Goal: Task Accomplishment & Management: Manage account settings

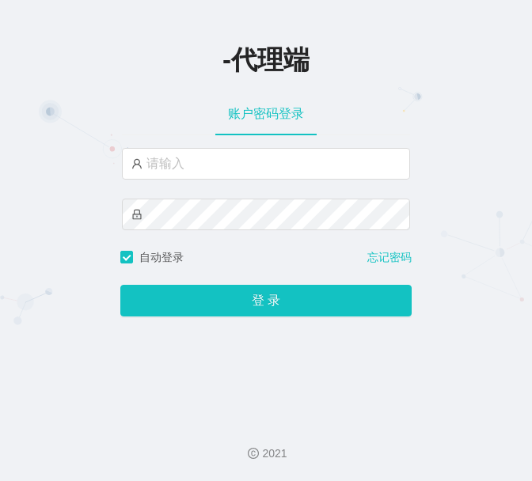
click at [82, 92] on div "-代理端 账户密码登录 自动登录 忘记密码 登 录" at bounding box center [266, 204] width 532 height 408
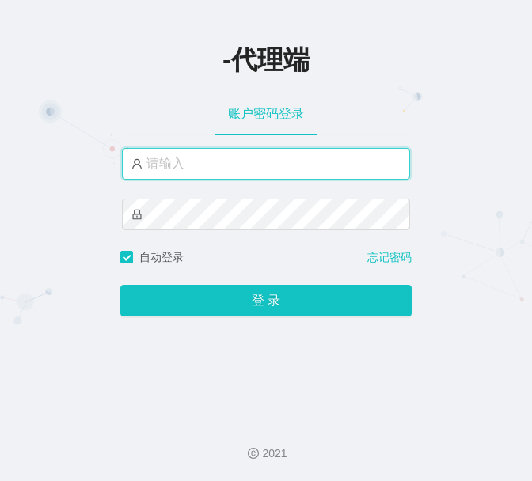
drag, startPoint x: 226, startPoint y: 164, endPoint x: 227, endPoint y: 179, distance: 15.1
click at [226, 165] on input "text" at bounding box center [266, 164] width 288 height 32
type input "admin"
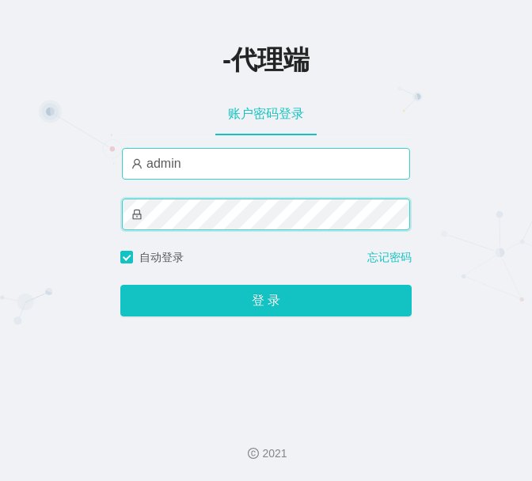
click at [120, 285] on button "登 录" at bounding box center [265, 301] width 291 height 32
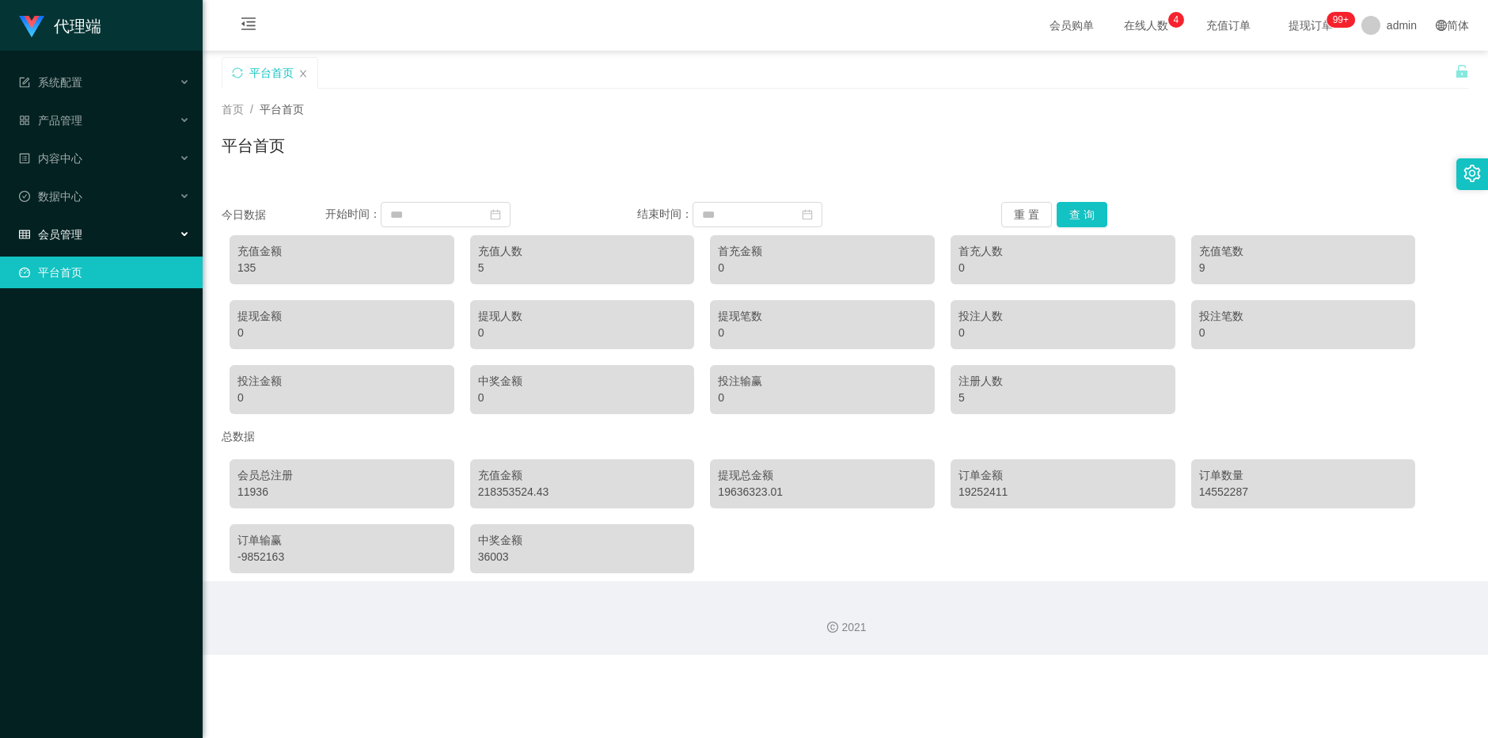
click at [59, 229] on span "会员管理" at bounding box center [50, 234] width 63 height 13
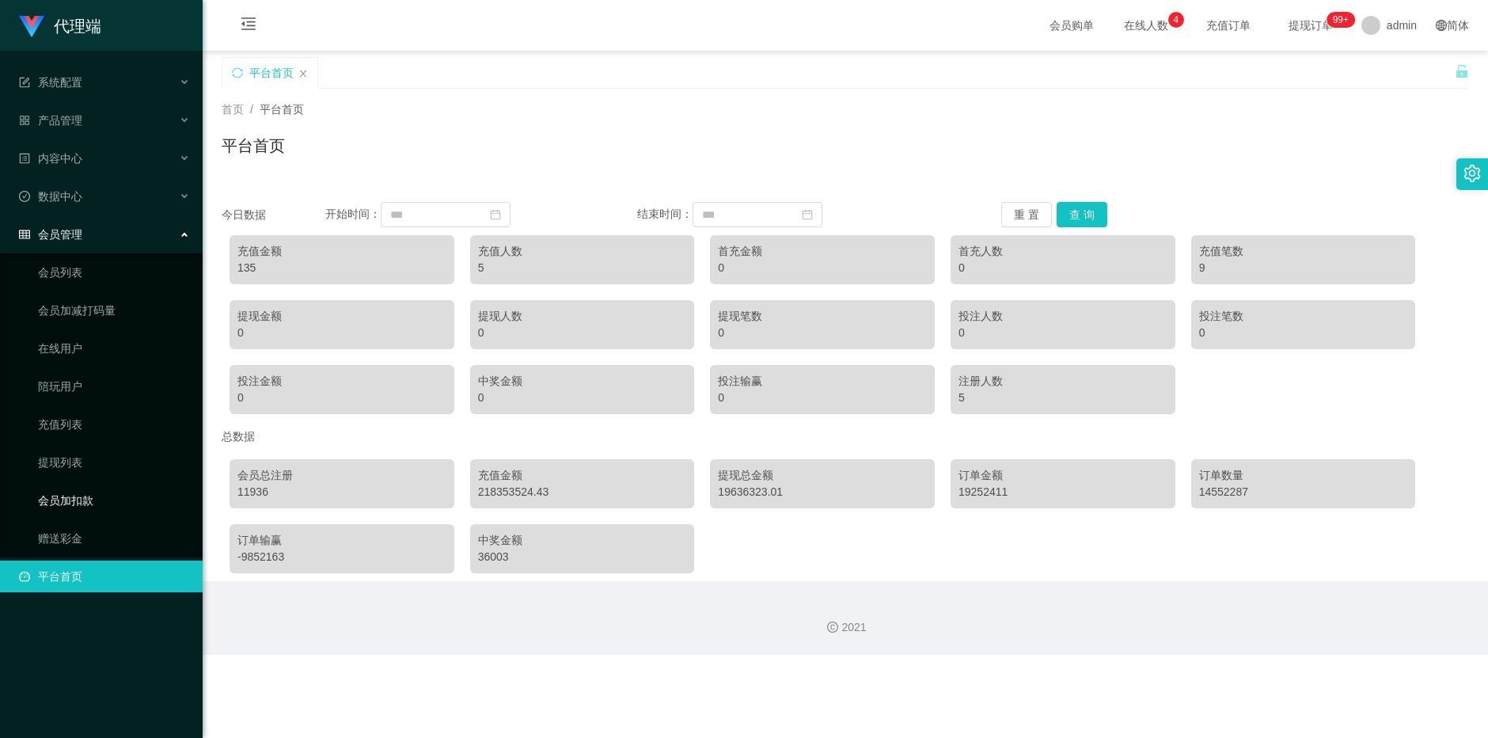
click at [89, 480] on link "会员加扣款" at bounding box center [114, 500] width 152 height 32
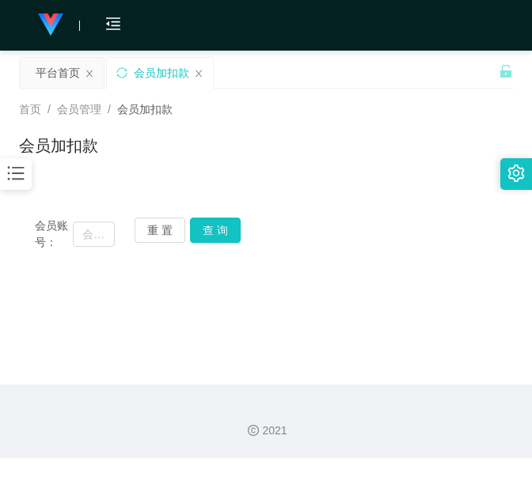
drag, startPoint x: 84, startPoint y: 179, endPoint x: 82, endPoint y: 215, distance: 35.7
click at [84, 179] on div "首页 / 会员管理 / 会员加扣款 / 会员加扣款" at bounding box center [266, 136] width 532 height 94
click at [80, 229] on input "text" at bounding box center [93, 234] width 41 height 25
paste input "wangqingbo1158"
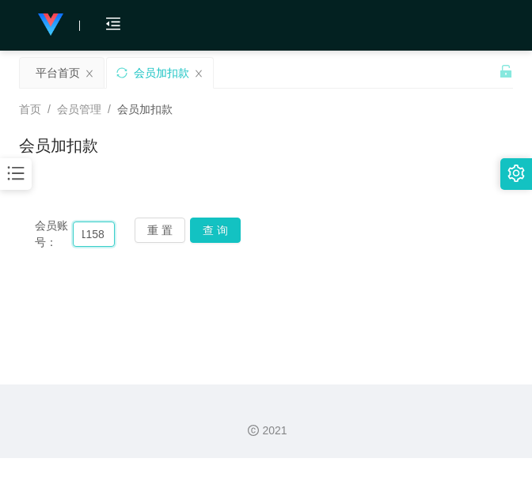
type input "wangqingbo1158"
click at [200, 243] on div "重 置 查 询" at bounding box center [175, 234] width 80 height 33
click at [207, 239] on button "查 询" at bounding box center [215, 230] width 51 height 25
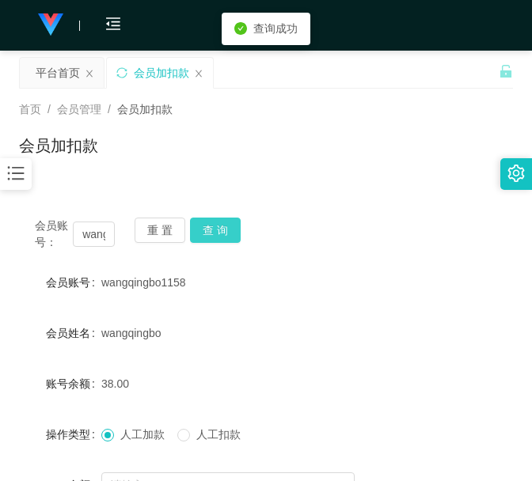
click at [207, 239] on div "重 置 查 询" at bounding box center [175, 234] width 80 height 33
click at [207, 239] on button "查 询" at bounding box center [215, 230] width 51 height 25
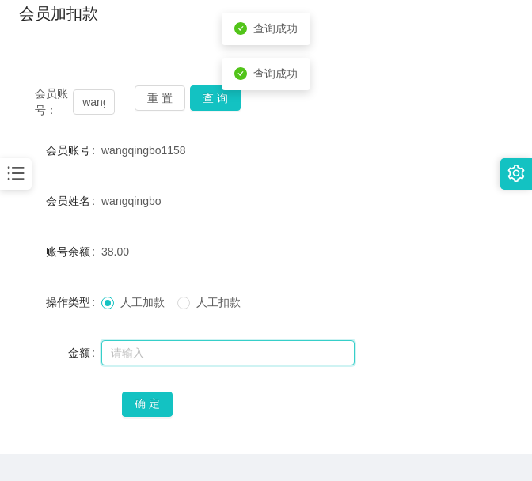
click at [183, 352] on input "text" at bounding box center [227, 352] width 253 height 25
type input "15"
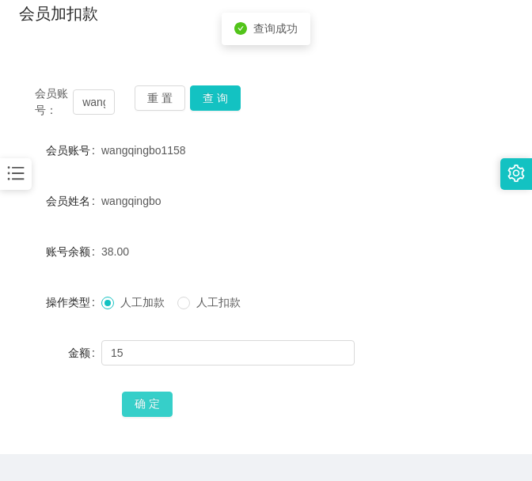
click at [159, 393] on button "确 定" at bounding box center [147, 404] width 51 height 25
click at [108, 62] on div "会员账号： wangqingbo1158 重 置 查 询 会员账号 wangqingbo1158 会员姓名 wangqingbo 账号余额 53.00 操作类…" at bounding box center [266, 253] width 494 height 404
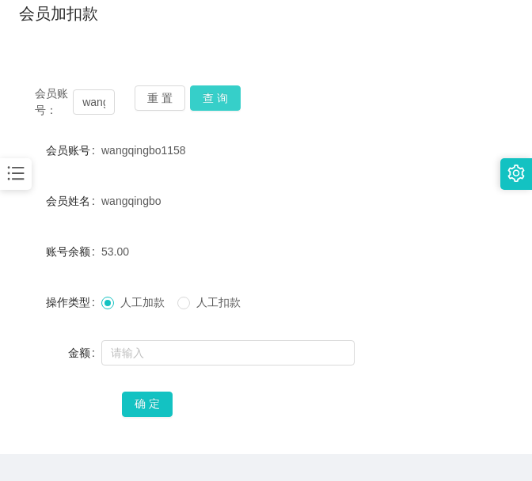
click at [199, 90] on button "查 询" at bounding box center [215, 97] width 51 height 25
click at [199, 90] on div "重 置 查 询" at bounding box center [175, 101] width 80 height 33
click at [199, 90] on button "查 询" at bounding box center [215, 97] width 51 height 25
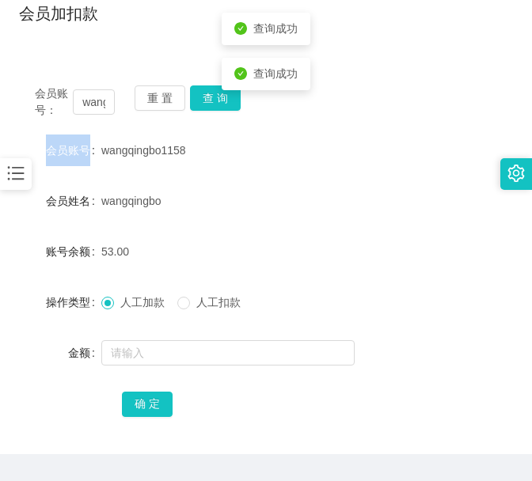
click at [199, 90] on div "重 置 查 询" at bounding box center [175, 101] width 80 height 33
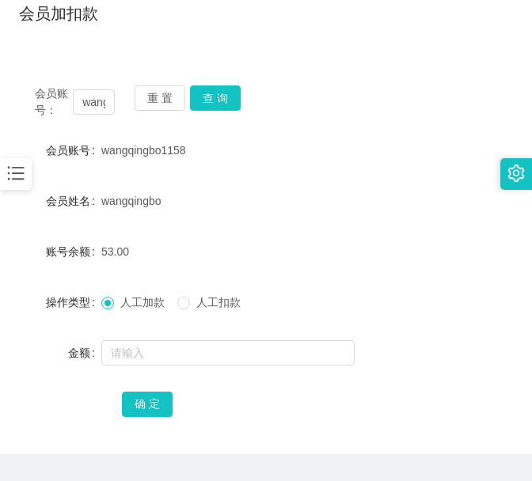
click at [70, 66] on div "会员账号： wangqingbo1158 重 置 查 询 会员账号 wangqingbo1158 会员姓名 wangqingbo 账号余额 53.00 操作类…" at bounding box center [266, 253] width 494 height 404
click at [218, 99] on button "查 询" at bounding box center [215, 97] width 51 height 25
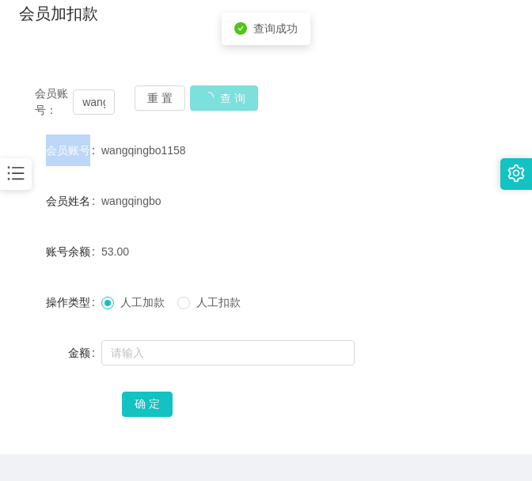
drag, startPoint x: 218, startPoint y: 99, endPoint x: 230, endPoint y: 104, distance: 12.8
click at [219, 100] on div "会员账号： wangqingbo1158 重 置 查 询" at bounding box center [266, 101] width 494 height 33
click at [83, 52] on div "会员账号： wangqingbo1158 重 置 查 询 会员账号 wangqingbo1158 会员姓名 wangqingbo 账号余额 53.00 操作类…" at bounding box center [266, 253] width 494 height 404
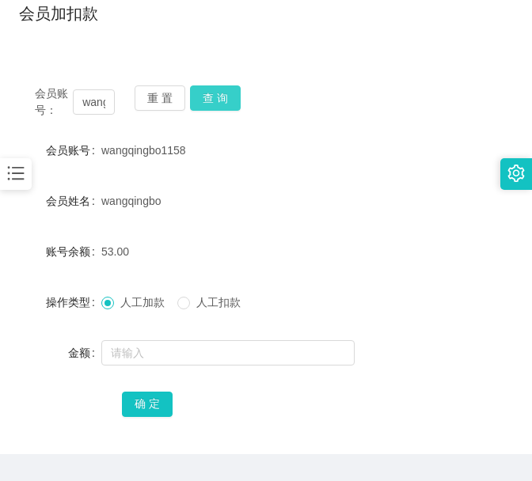
click at [213, 101] on button "查 询" at bounding box center [215, 97] width 51 height 25
click at [214, 102] on div "会员账号： wangqingbo1158 重 置 查 询" at bounding box center [266, 101] width 494 height 33
click at [214, 102] on button "查 询" at bounding box center [215, 97] width 51 height 25
click at [55, 42] on div "首页 / 会员管理 / 会员加扣款 / 会员加扣款" at bounding box center [266, 3] width 532 height 94
click at [216, 93] on button "查 询" at bounding box center [215, 97] width 51 height 25
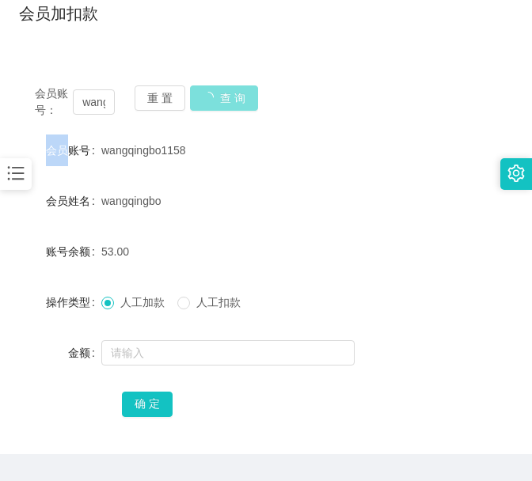
click at [216, 93] on div "会员账号： wangqingbo1158 重 置 查 询" at bounding box center [266, 101] width 494 height 33
click at [216, 93] on button "查 询" at bounding box center [215, 97] width 51 height 25
click at [73, 13] on h1 "会员加扣款" at bounding box center [58, 14] width 79 height 24
click at [239, 97] on div "会员账号： wangqingbo1158 重 置 查 询" at bounding box center [266, 101] width 494 height 33
click at [232, 97] on button "查 询" at bounding box center [215, 97] width 51 height 25
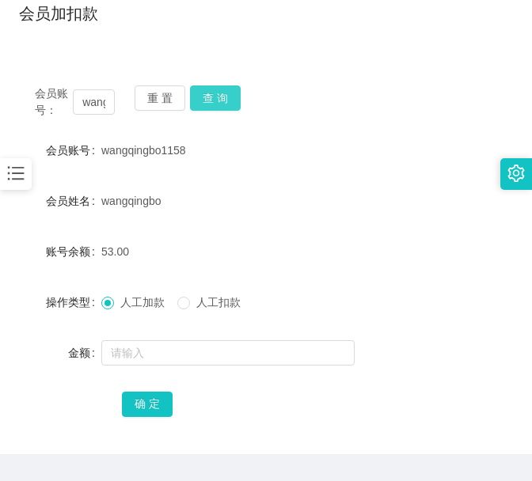
click at [232, 97] on button "查 询" at bounding box center [215, 97] width 51 height 25
click at [114, 36] on div "首页 / 会员管理 / 会员加扣款 / 会员加扣款" at bounding box center [266, 3] width 532 height 94
click at [208, 112] on div "重 置 查 询" at bounding box center [175, 101] width 80 height 33
click at [214, 94] on button "查 询" at bounding box center [215, 97] width 51 height 25
click at [214, 94] on div "会员账号： wangqingbo1158 重 置 查 询" at bounding box center [266, 101] width 494 height 33
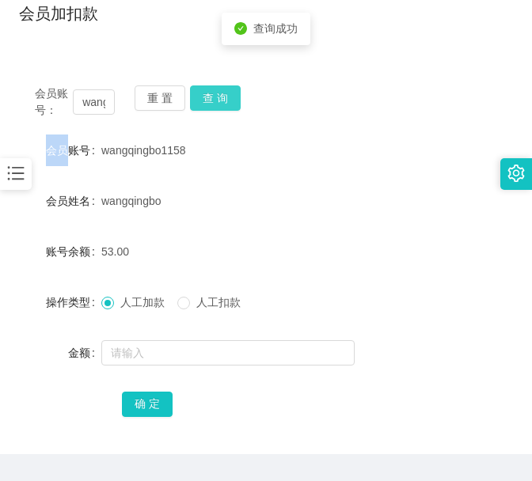
click at [214, 94] on button "查 询" at bounding box center [215, 97] width 51 height 25
click at [215, 93] on div "会员账号： wangqingbo1158 重 置 查 询" at bounding box center [266, 101] width 494 height 33
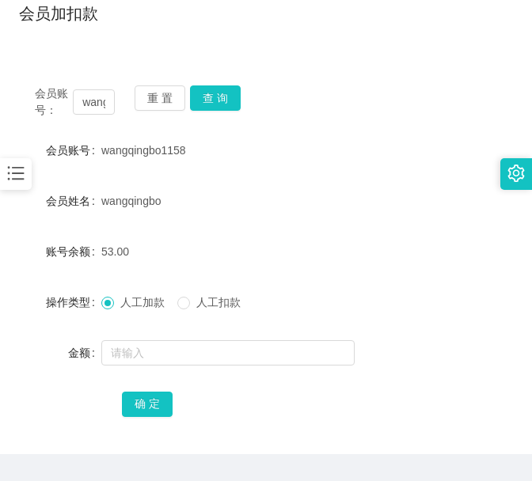
click at [93, 50] on div "首页 / 会员管理 / 会员加扣款 / 会员加扣款" at bounding box center [266, 3] width 532 height 94
click at [223, 99] on button "查 询" at bounding box center [215, 97] width 51 height 25
click at [222, 99] on div "会员账号： wangqingbo1158 重 置 查 询" at bounding box center [266, 101] width 494 height 33
drag, startPoint x: 84, startPoint y: 66, endPoint x: 199, endPoint y: 89, distance: 116.9
click at [87, 65] on div "会员账号： wangqingbo1158 重 置 查 询 会员账号 wangqingbo1158 会员姓名 wangqingbo 账号余额 53.00 操作类…" at bounding box center [266, 253] width 494 height 404
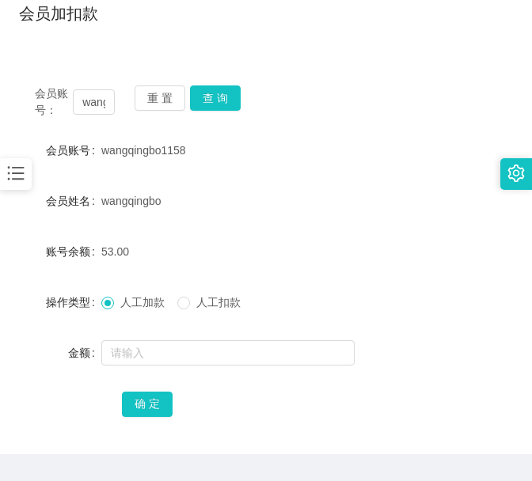
click at [241, 105] on div "会员账号： wangqingbo1158 重 置 查 询" at bounding box center [266, 101] width 494 height 33
click at [234, 101] on button "查 询" at bounding box center [215, 97] width 51 height 25
click at [234, 101] on div "会员账号： wangqingbo1158 重 置 查 询" at bounding box center [266, 101] width 494 height 33
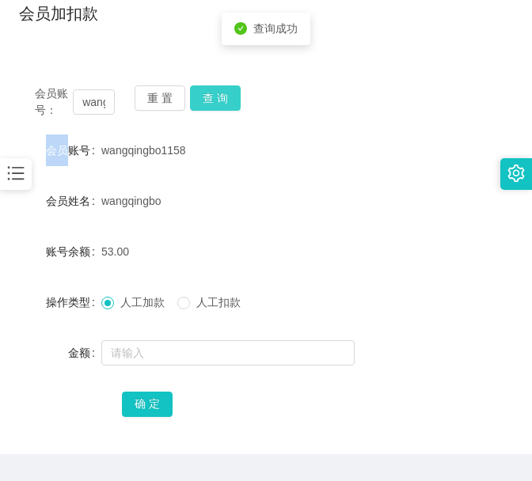
click at [234, 101] on button "查 询" at bounding box center [215, 97] width 51 height 25
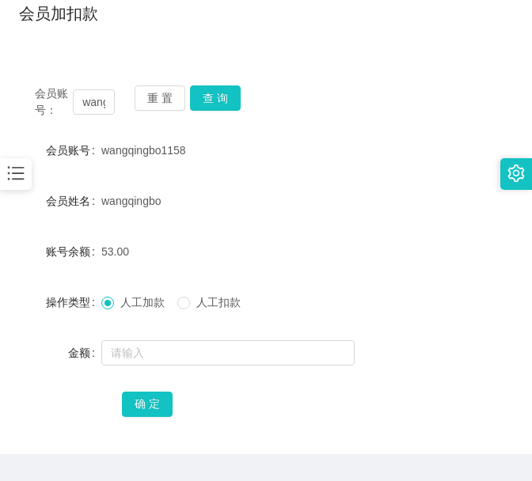
click at [76, 69] on div "会员账号： wangqingbo1158 重 置 查 询 会员账号 wangqingbo1158 会员姓名 wangqingbo 账号余额 53.00 操作类…" at bounding box center [266, 253] width 494 height 404
click at [223, 93] on button "查 询" at bounding box center [215, 97] width 51 height 25
click at [223, 93] on div "会员账号： wangqingbo1158 重 置 查 询" at bounding box center [266, 101] width 494 height 33
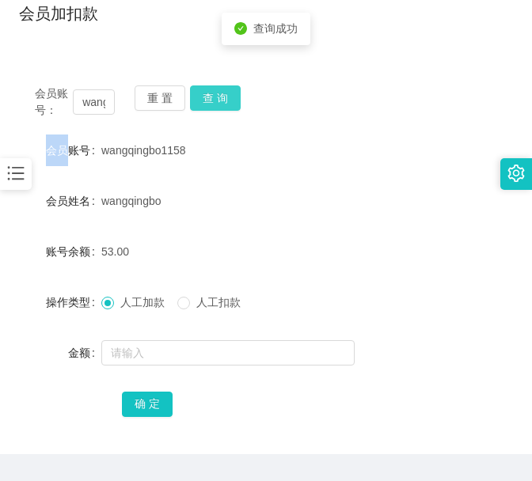
click at [223, 93] on button "查 询" at bounding box center [215, 97] width 51 height 25
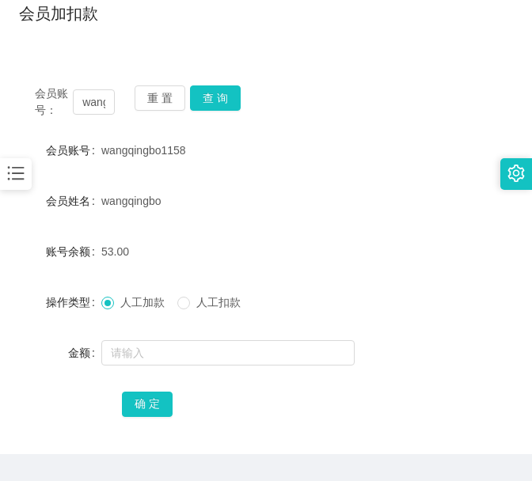
click at [63, 40] on div "首页 / 会员管理 / 会员加扣款 / 会员加扣款" at bounding box center [266, 3] width 532 height 94
click at [222, 102] on button "查 询" at bounding box center [215, 97] width 51 height 25
click at [222, 102] on div "会员账号： wangqingbo1158 重 置 查 询" at bounding box center [266, 101] width 494 height 33
click at [104, 60] on div "会员账号： wangqingbo1158 重 置 查 询 会员账号 wangqingbo1158 会员姓名 wangqingbo 账号余额 53.00 操作类…" at bounding box center [266, 253] width 494 height 404
click at [207, 104] on button "查 询" at bounding box center [215, 97] width 51 height 25
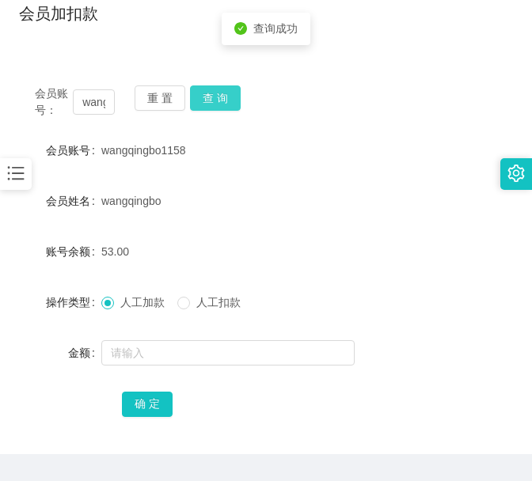
click at [207, 104] on button "查 询" at bounding box center [215, 97] width 51 height 25
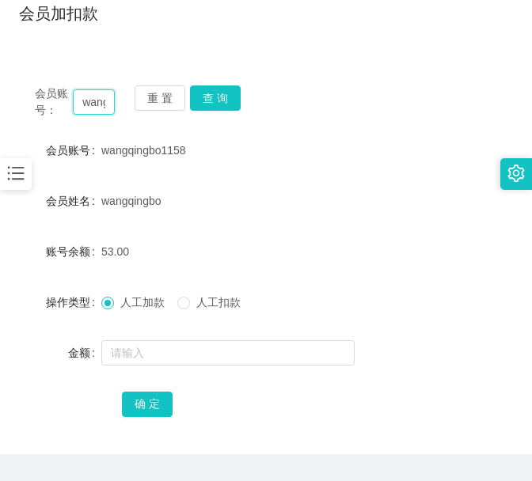
click at [93, 98] on input "wangqingbo1158" at bounding box center [93, 101] width 41 height 25
click at [219, 108] on button "查 询" at bounding box center [215, 97] width 51 height 25
click at [219, 108] on div "会员账号： wangqingbo1158 重 置 查 询" at bounding box center [266, 101] width 494 height 33
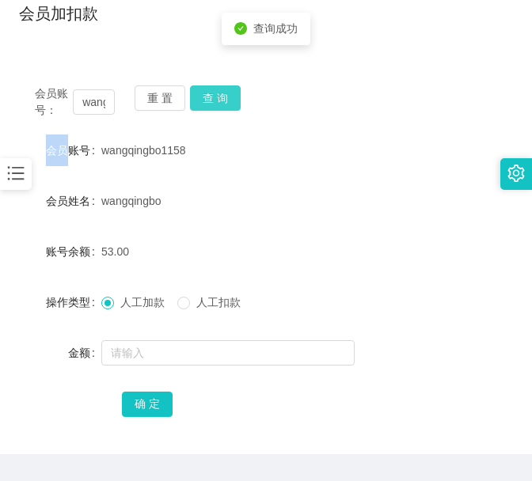
click at [219, 106] on button "查 询" at bounding box center [215, 97] width 51 height 25
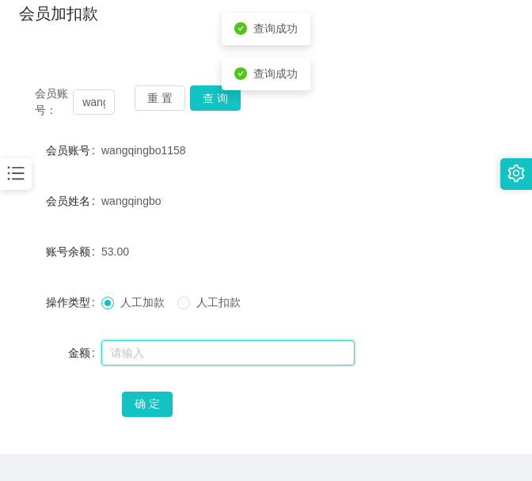
click at [191, 355] on input "text" at bounding box center [227, 352] width 253 height 25
type input "16"
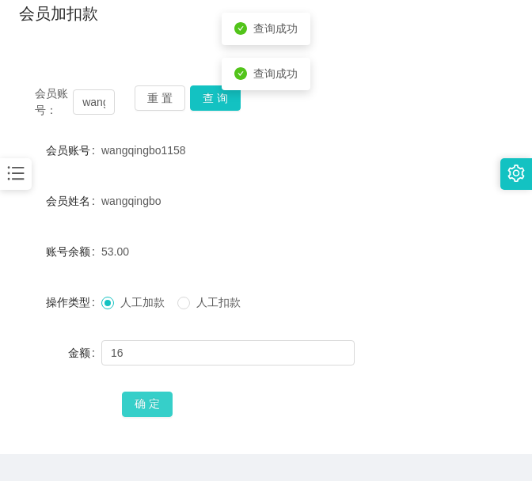
click at [146, 405] on button "确 定" at bounding box center [147, 404] width 51 height 25
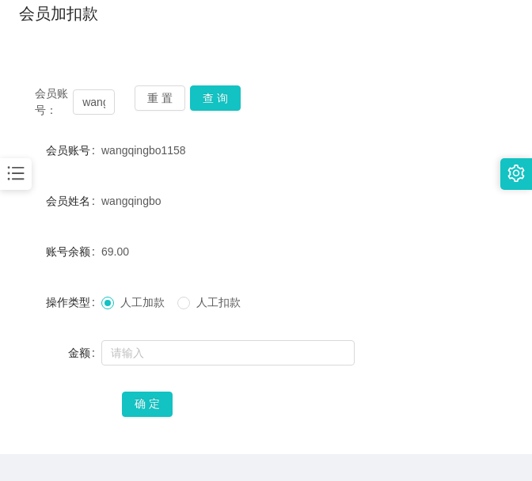
click at [54, 56] on div "会员账号： wangqingbo1158 重 置 查 询 会员账号 wangqingbo1158 会员姓名 wangqingbo 账号余额 69.00 操作类…" at bounding box center [266, 253] width 494 height 404
click at [101, 41] on div "首页 / 会员管理 / 会员加扣款 / 会员加扣款" at bounding box center [266, 3] width 532 height 94
click at [216, 100] on button "查 询" at bounding box center [215, 97] width 51 height 25
click at [216, 100] on div "会员账号： wangqingbo1158 重 置 查 询" at bounding box center [266, 101] width 494 height 33
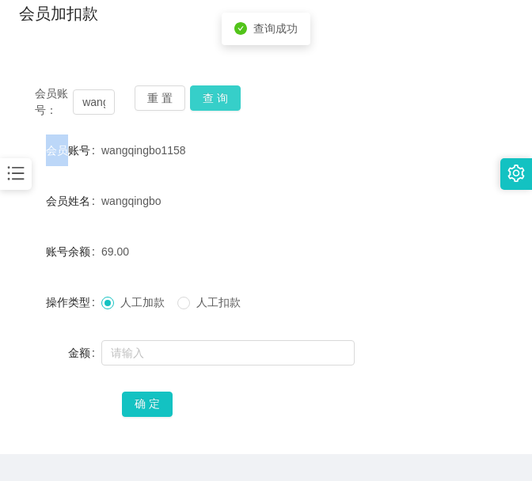
click at [216, 101] on button "查 询" at bounding box center [215, 97] width 51 height 25
drag, startPoint x: 216, startPoint y: 101, endPoint x: 289, endPoint y: 153, distance: 89.2
click at [216, 101] on div "会员账号： wangqingbo1158 重 置 查 询" at bounding box center [266, 101] width 494 height 33
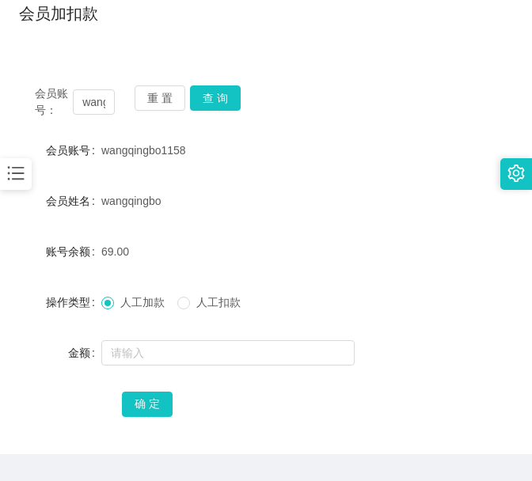
drag, startPoint x: 55, startPoint y: 51, endPoint x: 268, endPoint y: 97, distance: 218.0
click at [55, 51] on div "会员账号： wangqingbo1158 重 置 查 询 会员账号 wangqingbo1158 会员姓名 wangqingbo 账号余额 69.00 操作类…" at bounding box center [266, 253] width 494 height 404
click at [223, 101] on button "查 询" at bounding box center [215, 97] width 51 height 25
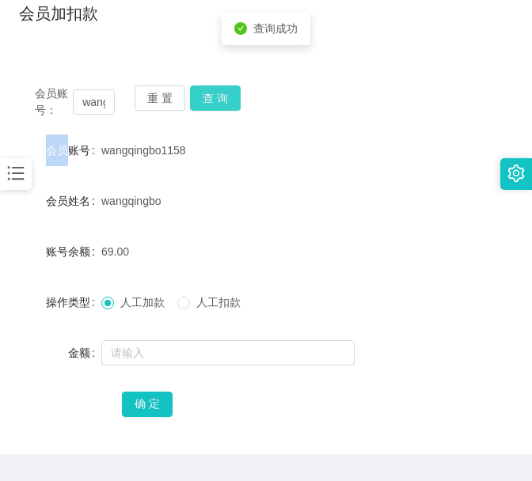
click at [223, 101] on div "会员账号： wangqingbo1158 重 置 查 询" at bounding box center [266, 101] width 494 height 33
click at [223, 101] on button "查 询" at bounding box center [215, 97] width 51 height 25
click at [58, 79] on div "会员账号： wangqingbo1158 重 置 查 询 会员账号 wangqingbo1158 会员姓名 wangqingbo 账号余额 69.00 操作类…" at bounding box center [266, 262] width 494 height 385
click at [220, 107] on button "查 询" at bounding box center [215, 97] width 51 height 25
click at [220, 107] on div "会员账号： wangqingbo1158 重 置 查 询" at bounding box center [266, 101] width 494 height 33
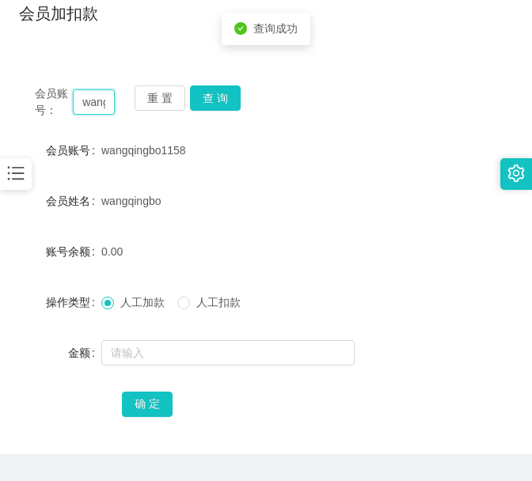
click at [91, 107] on input "wangqingbo1158" at bounding box center [93, 101] width 41 height 25
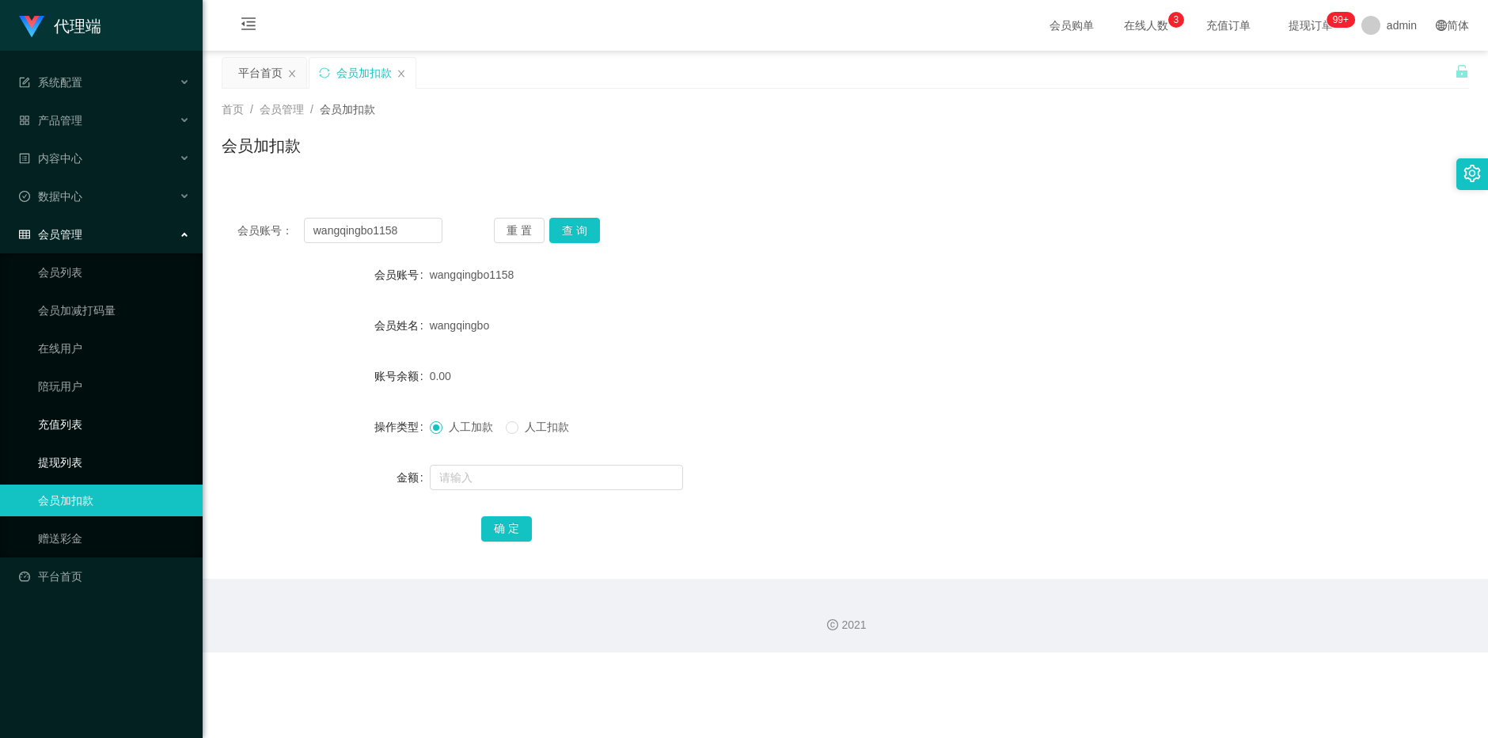
drag, startPoint x: 113, startPoint y: 459, endPoint x: 143, endPoint y: 409, distance: 58.2
click at [113, 459] on link "提现列表" at bounding box center [114, 462] width 152 height 32
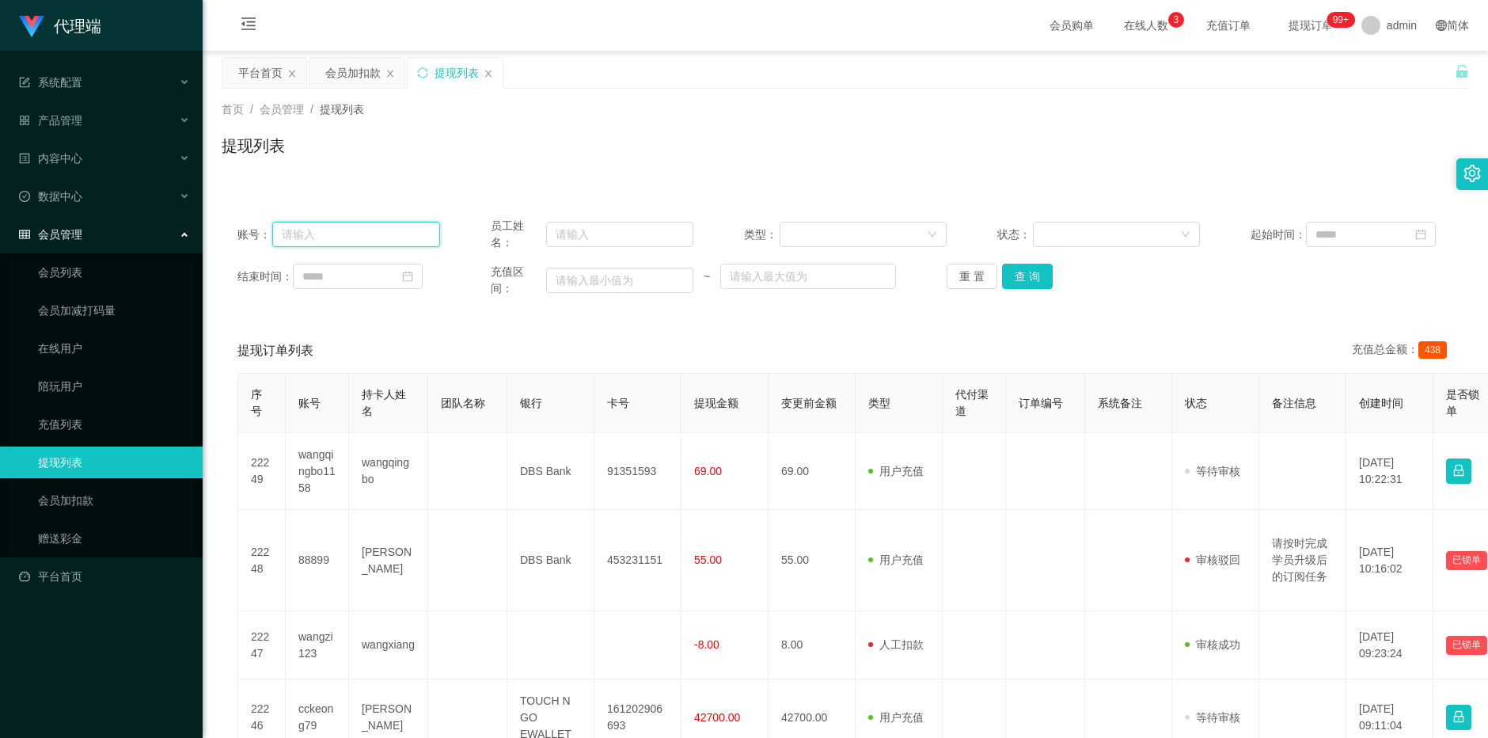
click at [405, 234] on input "text" at bounding box center [356, 234] width 168 height 25
paste input "wangqingbo1158"
type input "wangqingbo1158"
click at [531, 274] on button "查 询" at bounding box center [1027, 276] width 51 height 25
click at [531, 274] on div "重 置 查 询" at bounding box center [1048, 276] width 203 height 25
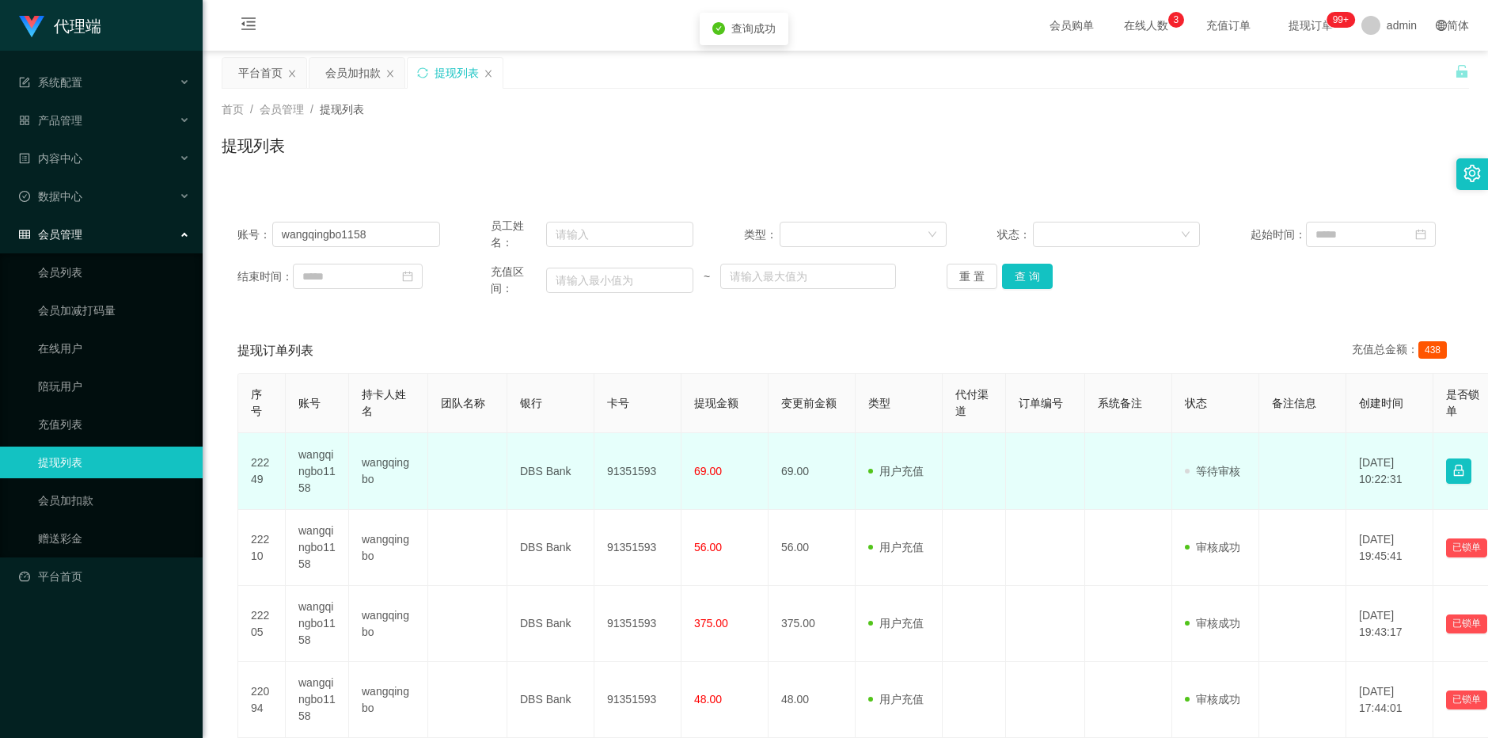
click at [531, 464] on td "91351593" at bounding box center [637, 471] width 87 height 77
copy td "91351593"
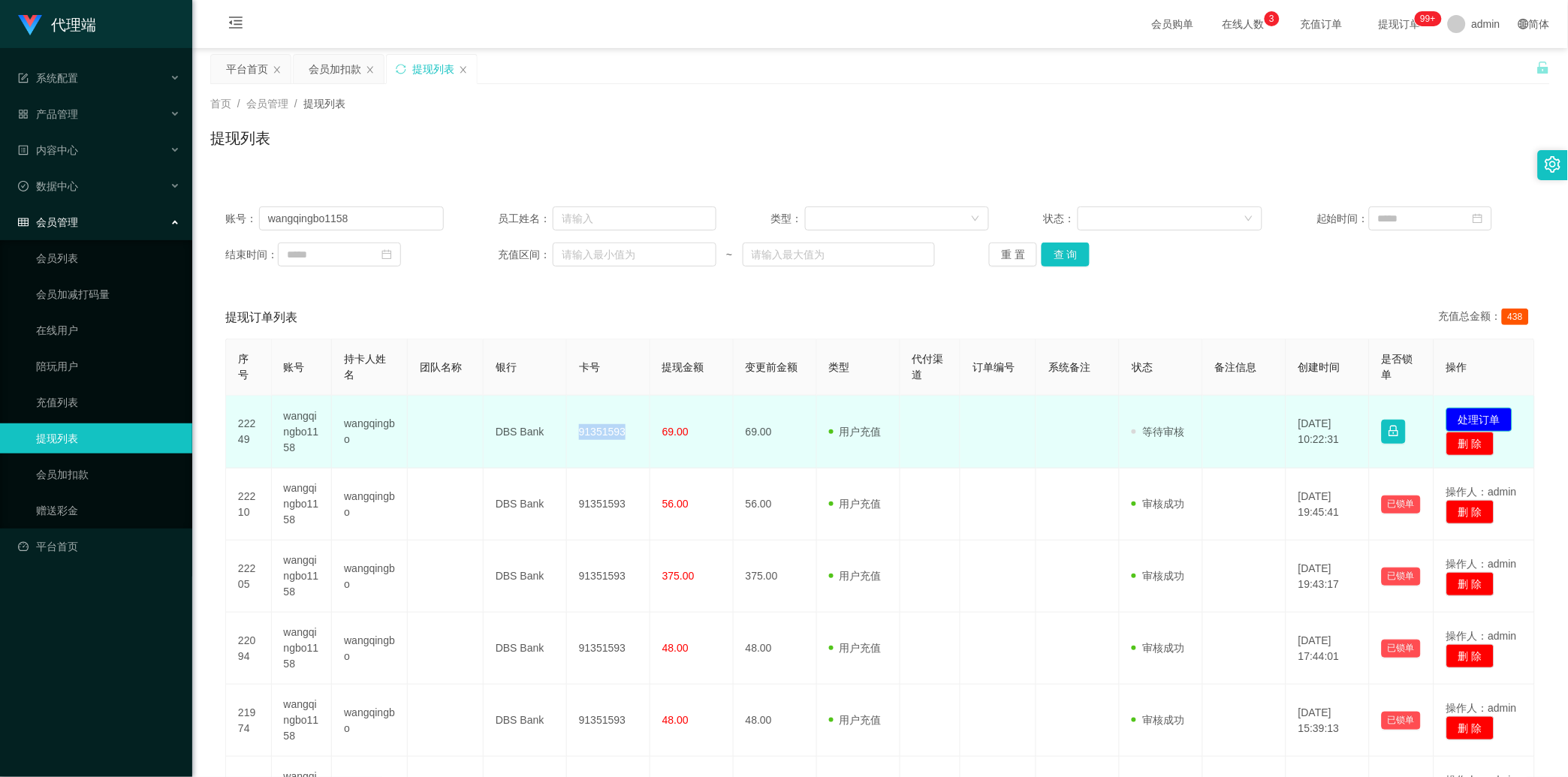
click at [504, 412] on button "处理订单" at bounding box center [1480, 419] width 66 height 24
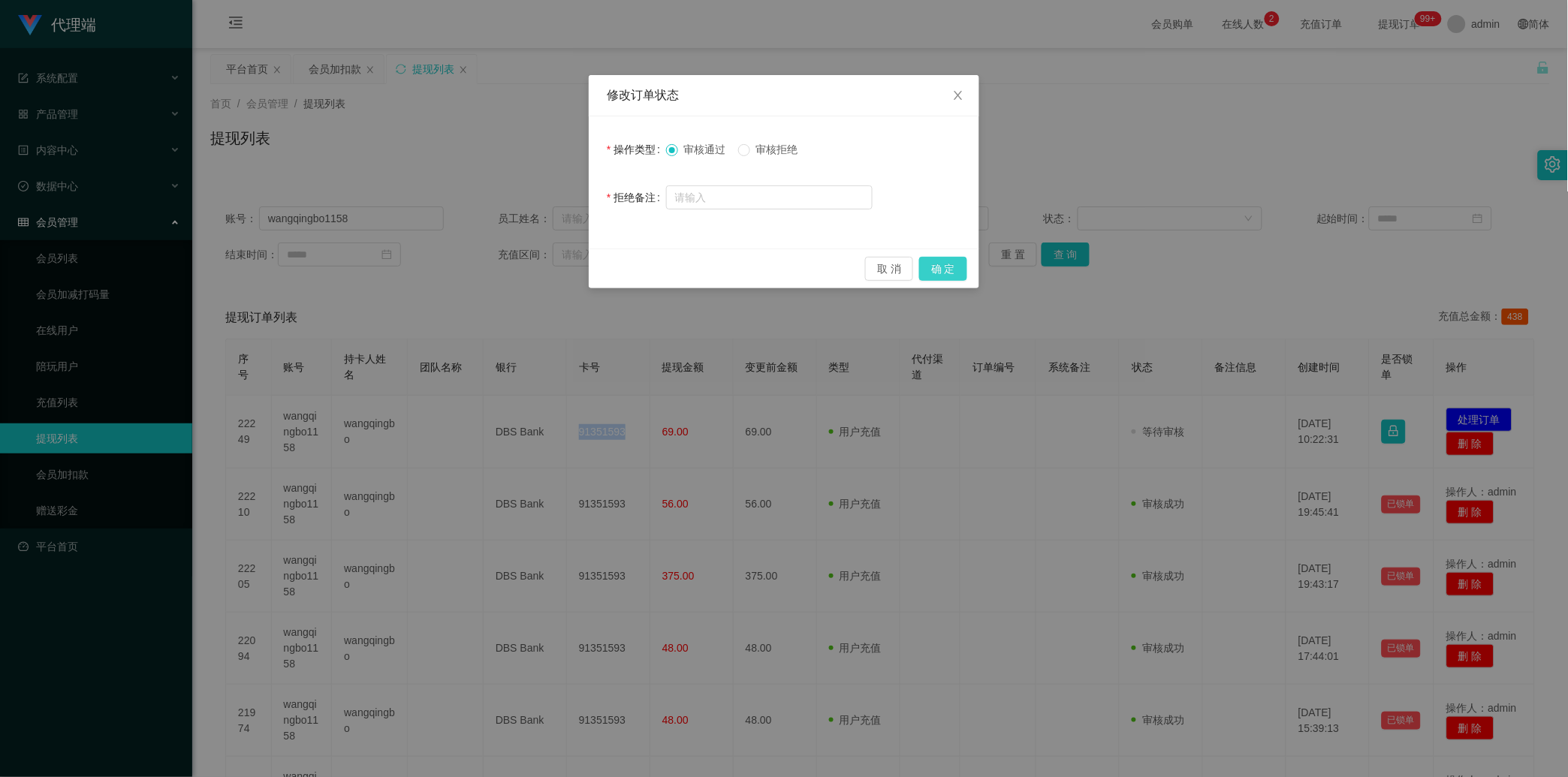
click at [504, 270] on button "确 定" at bounding box center [943, 268] width 48 height 24
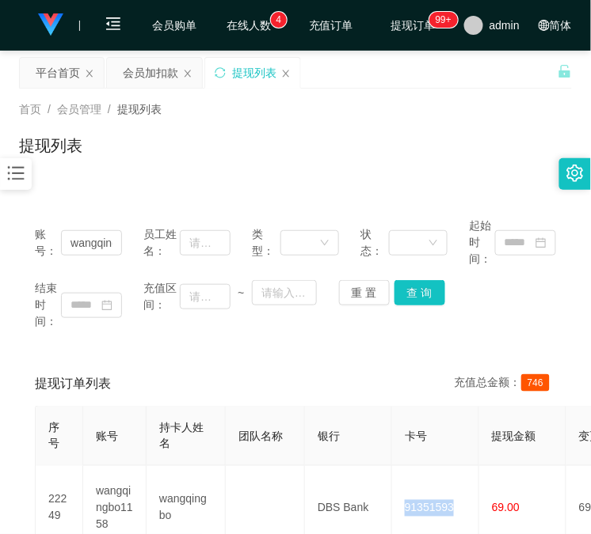
click at [166, 162] on div "提现列表" at bounding box center [295, 152] width 553 height 36
click at [405, 301] on button "查 询" at bounding box center [419, 292] width 51 height 25
click at [157, 173] on div "首页 / 会员管理 / 提现列表 / 提现列表" at bounding box center [295, 136] width 591 height 94
click at [121, 81] on div "会员加扣款" at bounding box center [154, 73] width 95 height 30
click at [152, 80] on div "会员加扣款" at bounding box center [150, 73] width 55 height 30
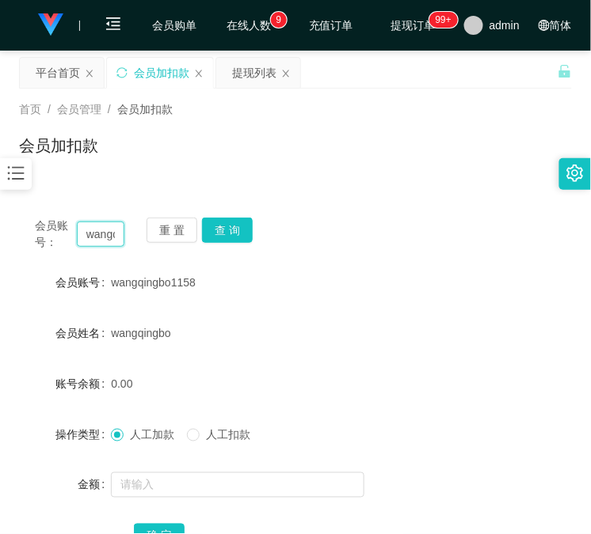
click at [97, 226] on input "wangqingbo1158" at bounding box center [100, 234] width 47 height 25
paste input "Success1413"
type input "Success1413"
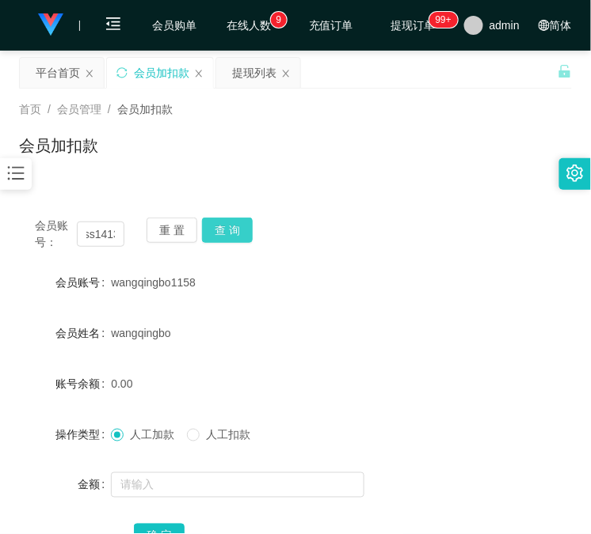
click at [230, 232] on button "查 询" at bounding box center [227, 230] width 51 height 25
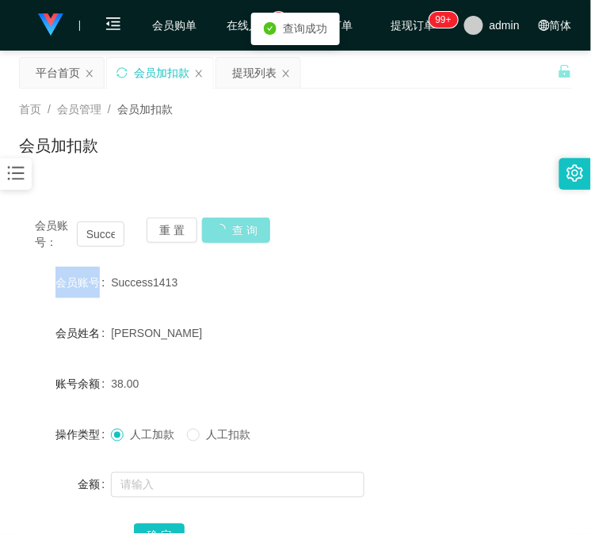
click at [230, 232] on div "重 置 查 询" at bounding box center [190, 234] width 89 height 33
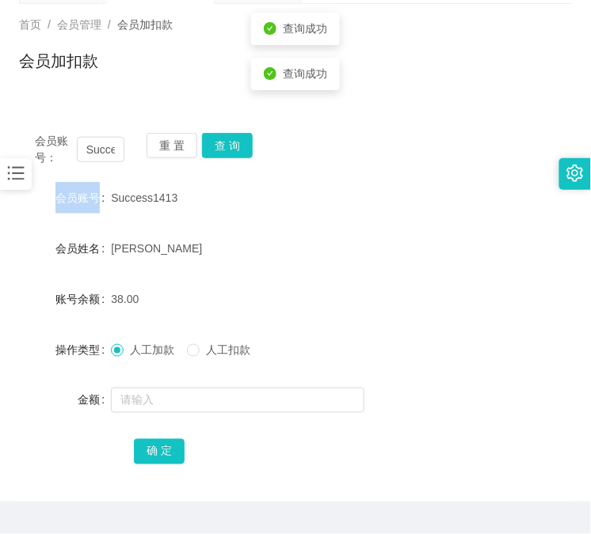
scroll to position [125, 0]
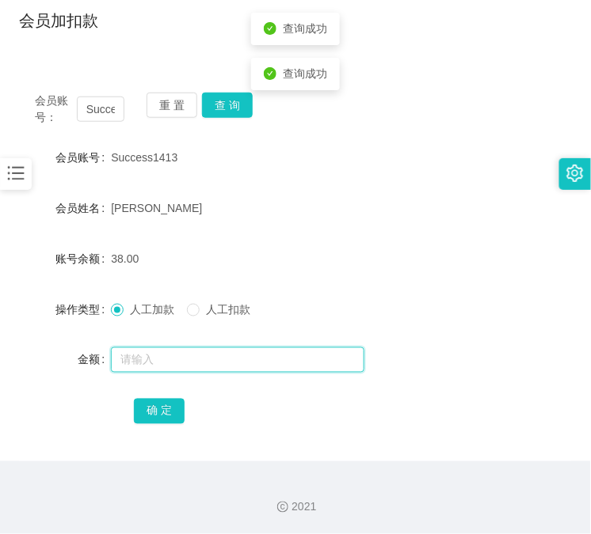
click at [235, 348] on input "text" at bounding box center [237, 360] width 253 height 25
type input "48"
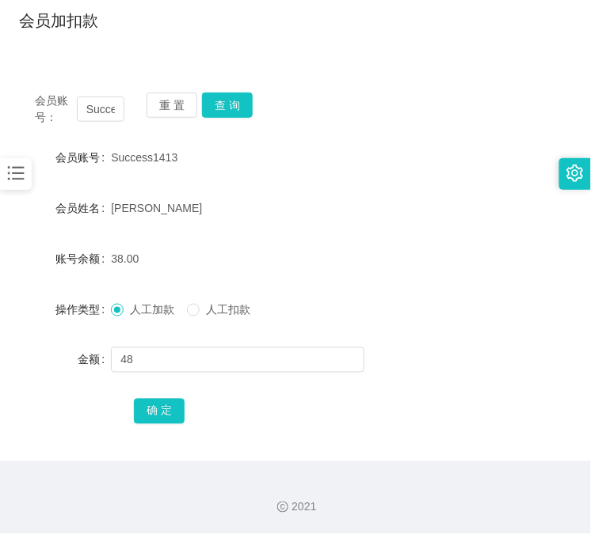
click at [150, 428] on div "会员账号： Success1413 重 置 查 询 会员账号 Success1413 会员姓名 [PERSON_NAME] 账号余额 38.00 操作类型 人…" at bounding box center [295, 269] width 553 height 385
click at [163, 413] on button "确 定" at bounding box center [159, 411] width 51 height 25
click at [133, 48] on div "首页 / 会员管理 / 会员加扣款 / 会员加扣款" at bounding box center [295, 11] width 591 height 94
click at [219, 104] on button "查 询" at bounding box center [227, 105] width 51 height 25
click at [219, 104] on div "重 置 查 询" at bounding box center [190, 109] width 89 height 33
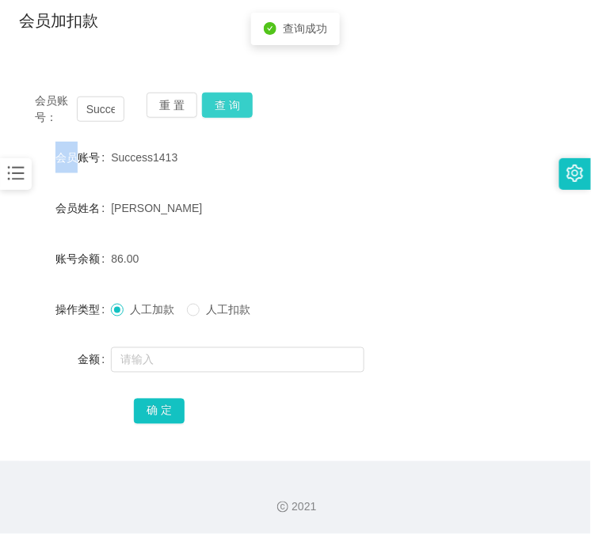
click at [219, 104] on button "查 询" at bounding box center [227, 105] width 51 height 25
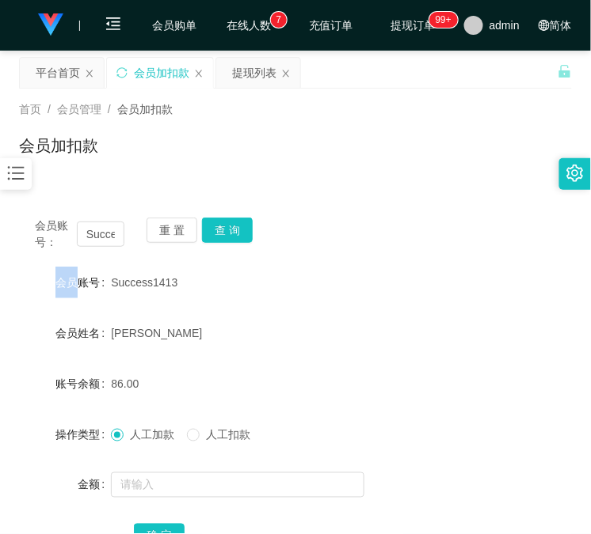
click at [132, 170] on div "首页 / 会员管理 / 会员加扣款 / 会员加扣款" at bounding box center [295, 136] width 591 height 94
click at [85, 184] on div "会员账号： Success1413 重 置 查 询 会员账号 Success1413 会员姓名 [PERSON_NAME] 账号余额 86.00 操作类型 人…" at bounding box center [295, 385] width 553 height 404
click at [247, 226] on button "查 询" at bounding box center [227, 230] width 51 height 25
click at [247, 226] on button "查 询" at bounding box center [236, 230] width 68 height 25
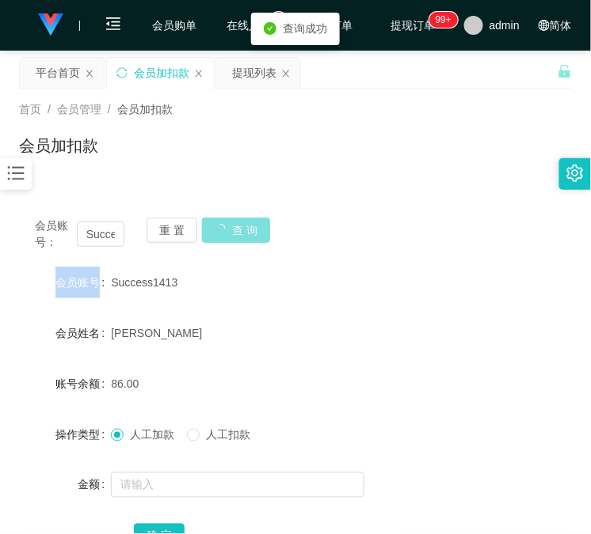
click at [247, 226] on div "会员账号： Success1413 重 置 查 询" at bounding box center [295, 234] width 553 height 33
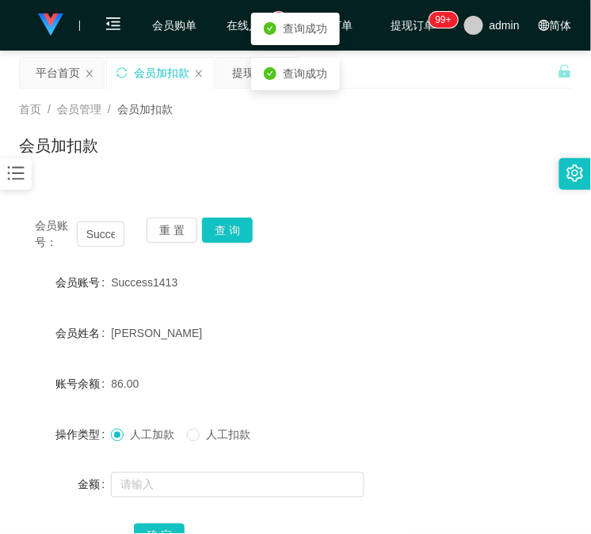
click at [171, 173] on div "首页 / 会员管理 / 会员加扣款 / 会员加扣款" at bounding box center [295, 136] width 591 height 94
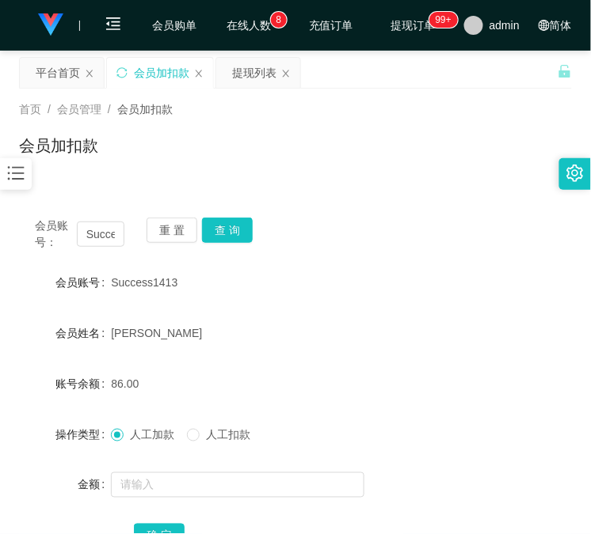
click at [116, 160] on div "会员加扣款" at bounding box center [295, 152] width 553 height 36
click at [249, 243] on div "会员账号： Success1413 重 置 查 询" at bounding box center [295, 234] width 553 height 33
click at [249, 234] on button "查 询" at bounding box center [227, 230] width 51 height 25
click at [249, 234] on div "会员账号： Success1413 重 置 查 询" at bounding box center [295, 234] width 553 height 33
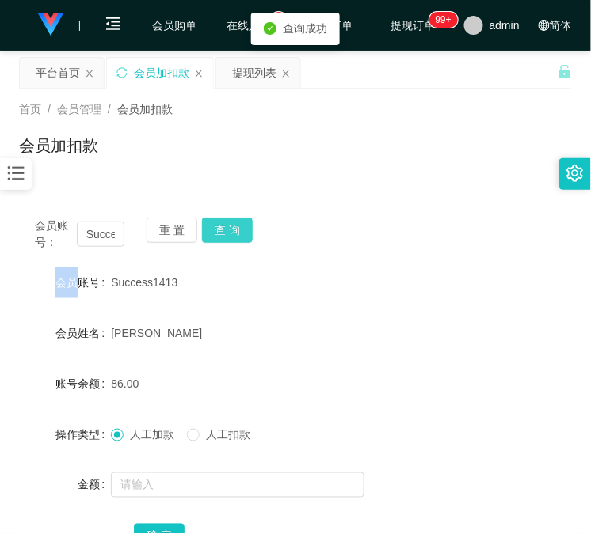
click at [249, 234] on button "查 询" at bounding box center [227, 230] width 51 height 25
click at [273, 269] on div "Success1413" at bounding box center [272, 283] width 322 height 32
click at [245, 237] on button "查 询" at bounding box center [227, 230] width 51 height 25
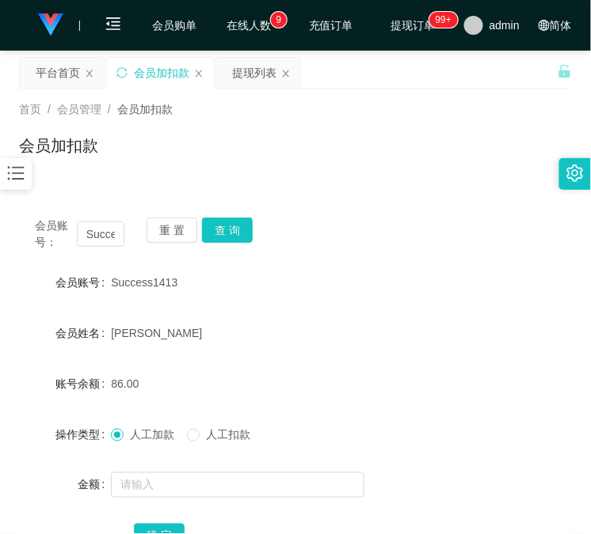
drag, startPoint x: 153, startPoint y: 156, endPoint x: 162, endPoint y: 152, distance: 10.3
click at [153, 156] on div "会员加扣款" at bounding box center [295, 152] width 553 height 36
click at [239, 228] on button "查 询" at bounding box center [227, 230] width 51 height 25
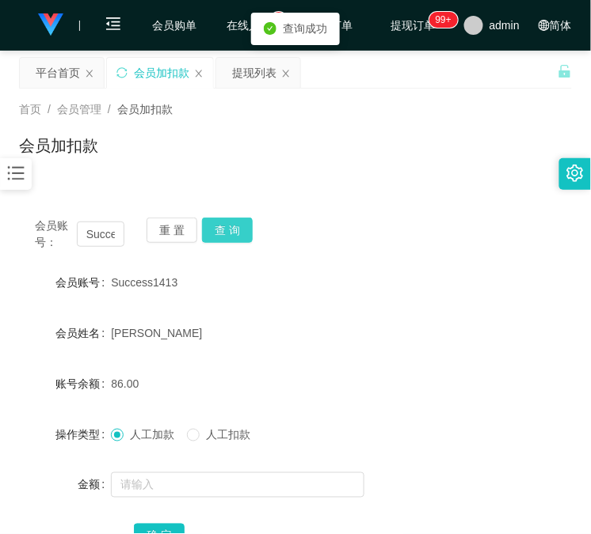
click at [239, 228] on button "查 询" at bounding box center [227, 230] width 51 height 25
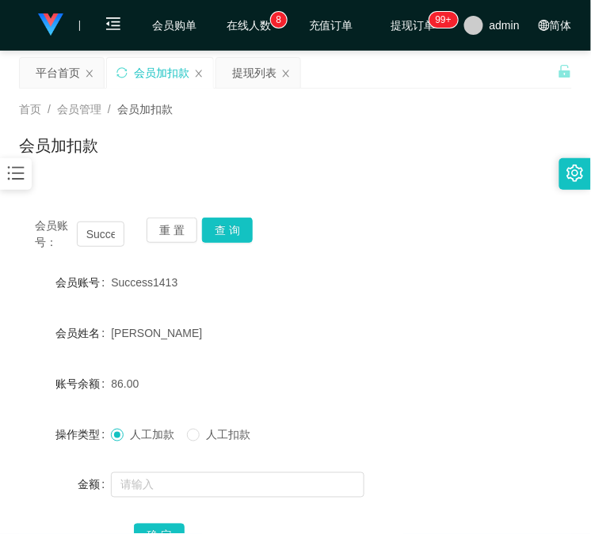
click at [160, 161] on div "会员加扣款" at bounding box center [295, 152] width 553 height 36
click at [227, 223] on button "查 询" at bounding box center [227, 230] width 51 height 25
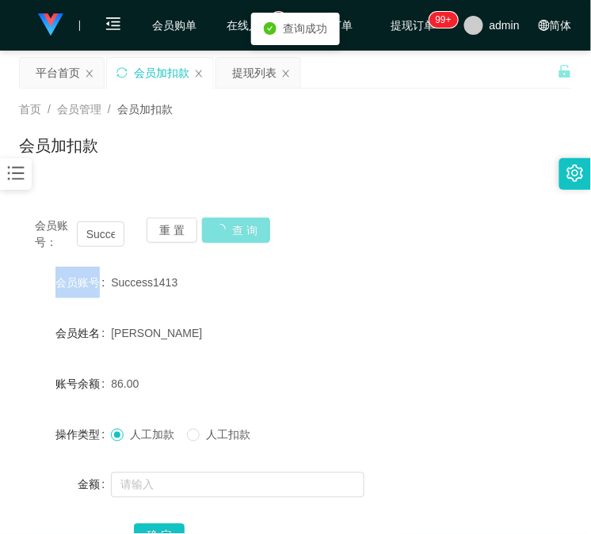
click at [227, 223] on div "重 置 查 询" at bounding box center [190, 234] width 89 height 33
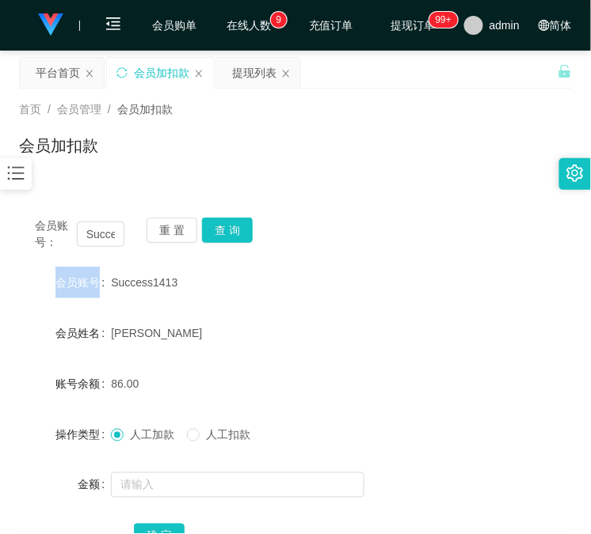
click at [180, 172] on div "首页 / 会员管理 / 会员加扣款 / 会员加扣款" at bounding box center [295, 136] width 591 height 94
click at [230, 233] on button "查 询" at bounding box center [227, 230] width 51 height 25
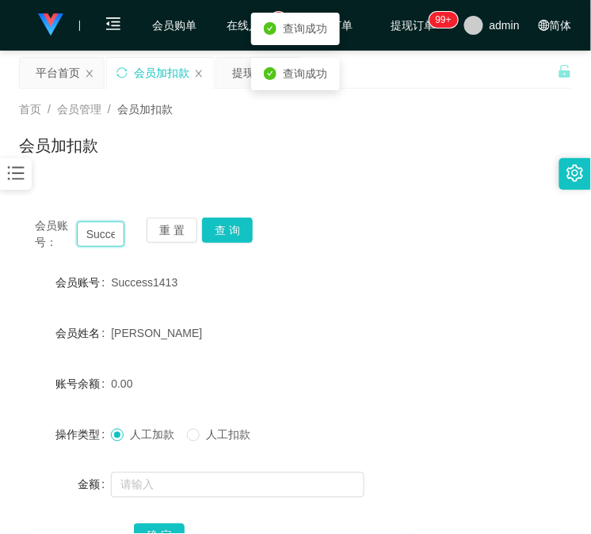
click at [85, 236] on input "Success1413" at bounding box center [100, 234] width 47 height 25
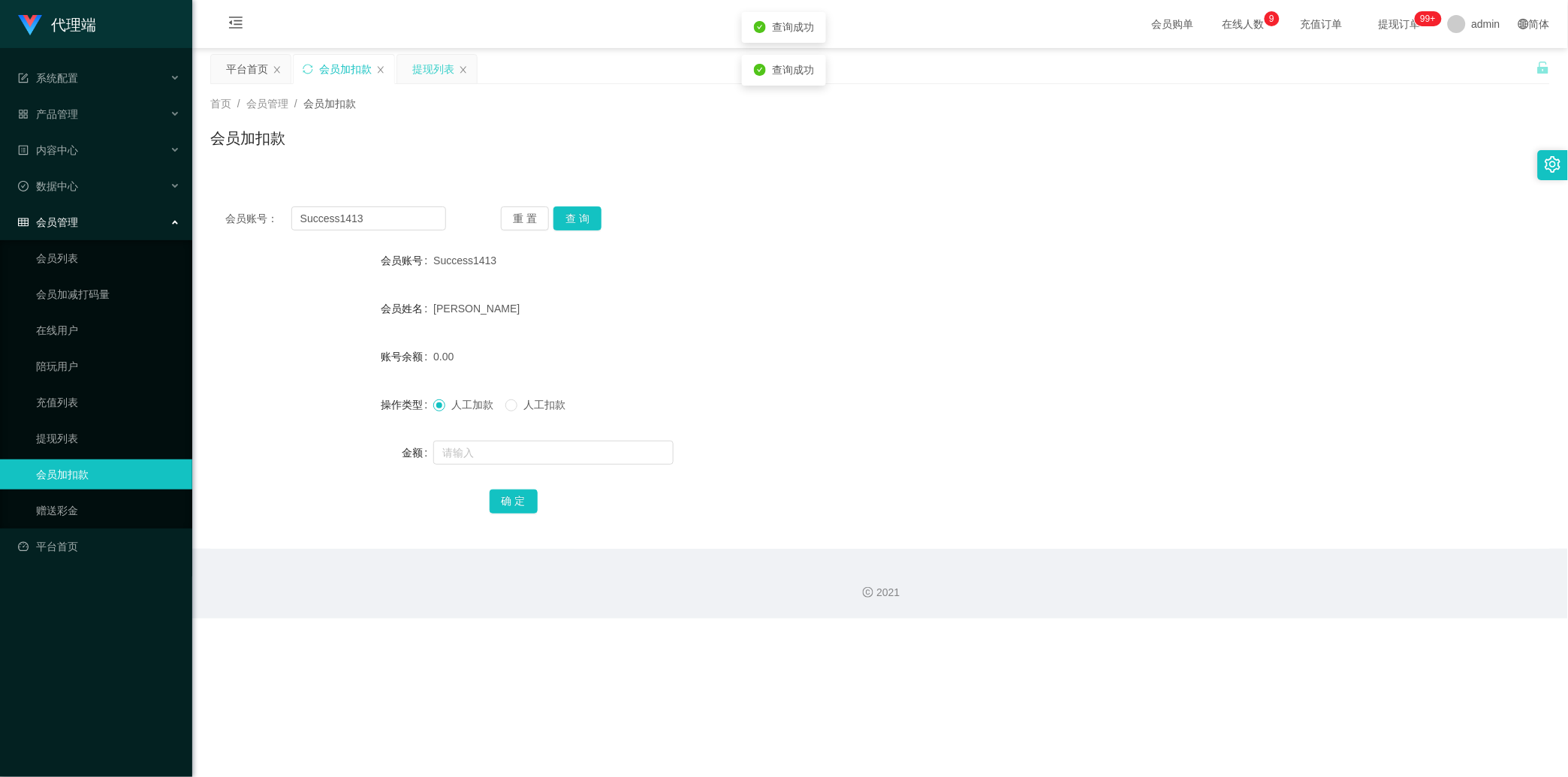
click at [433, 74] on div "提现列表" at bounding box center [434, 69] width 42 height 28
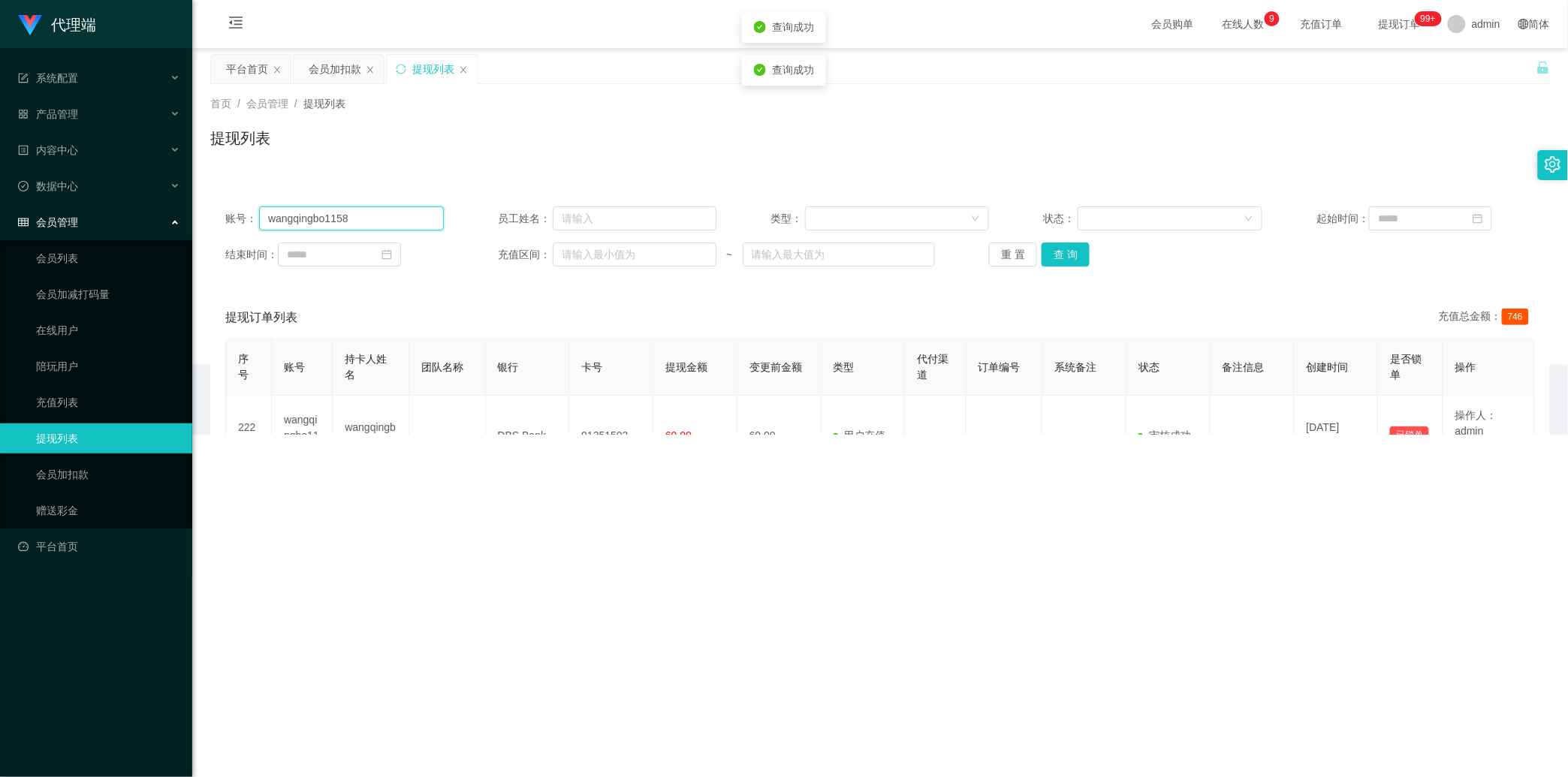
click at [394, 218] on input "wangqingbo1158" at bounding box center [351, 218] width 185 height 24
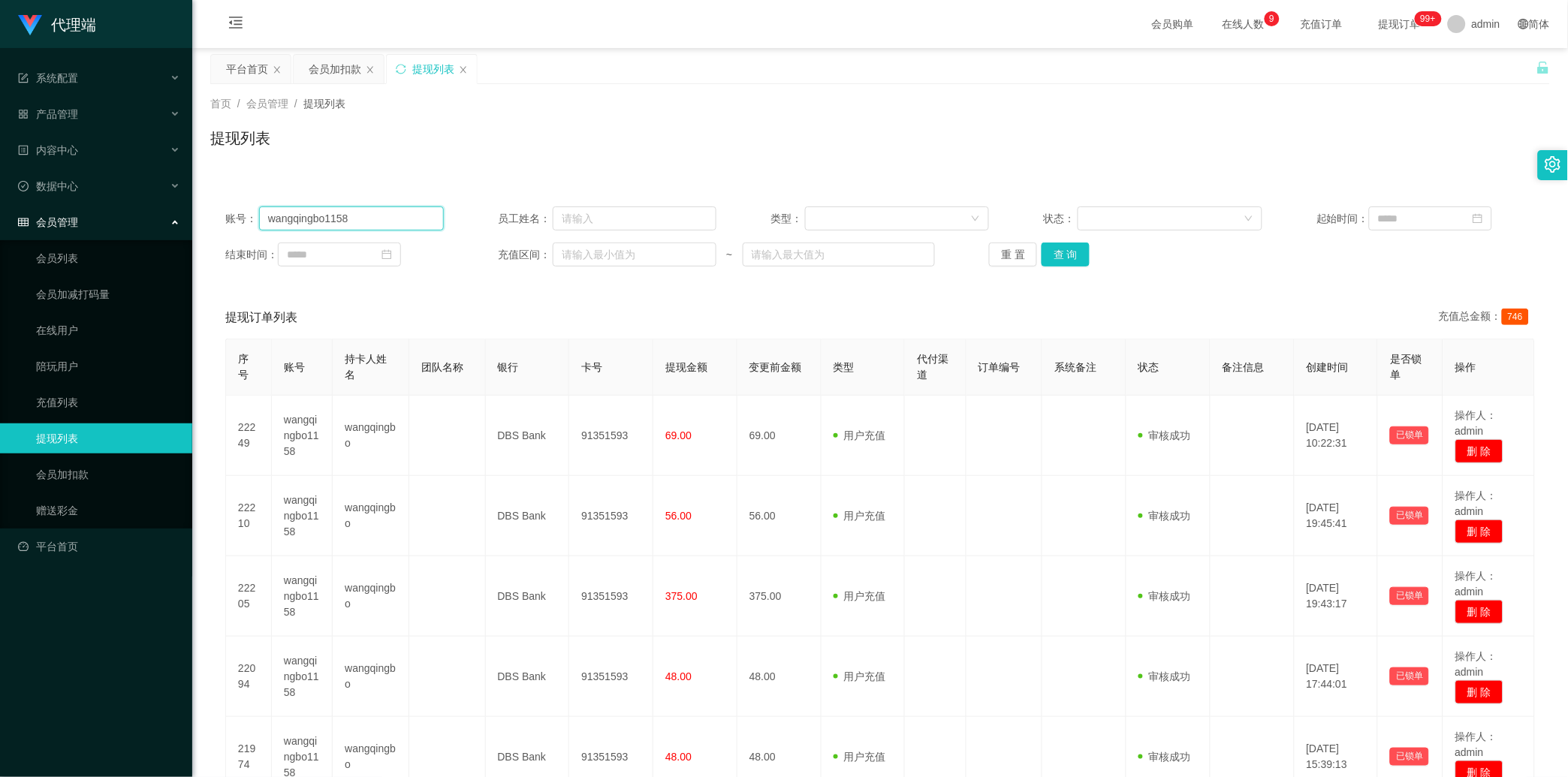
click at [394, 218] on input "wangqingbo1158" at bounding box center [351, 218] width 185 height 24
paste input "Success1413"
type input "Success1413"
click at [504, 252] on button "查 询" at bounding box center [1065, 254] width 48 height 24
click at [504, 251] on div "重 置 查 询" at bounding box center [1098, 254] width 218 height 24
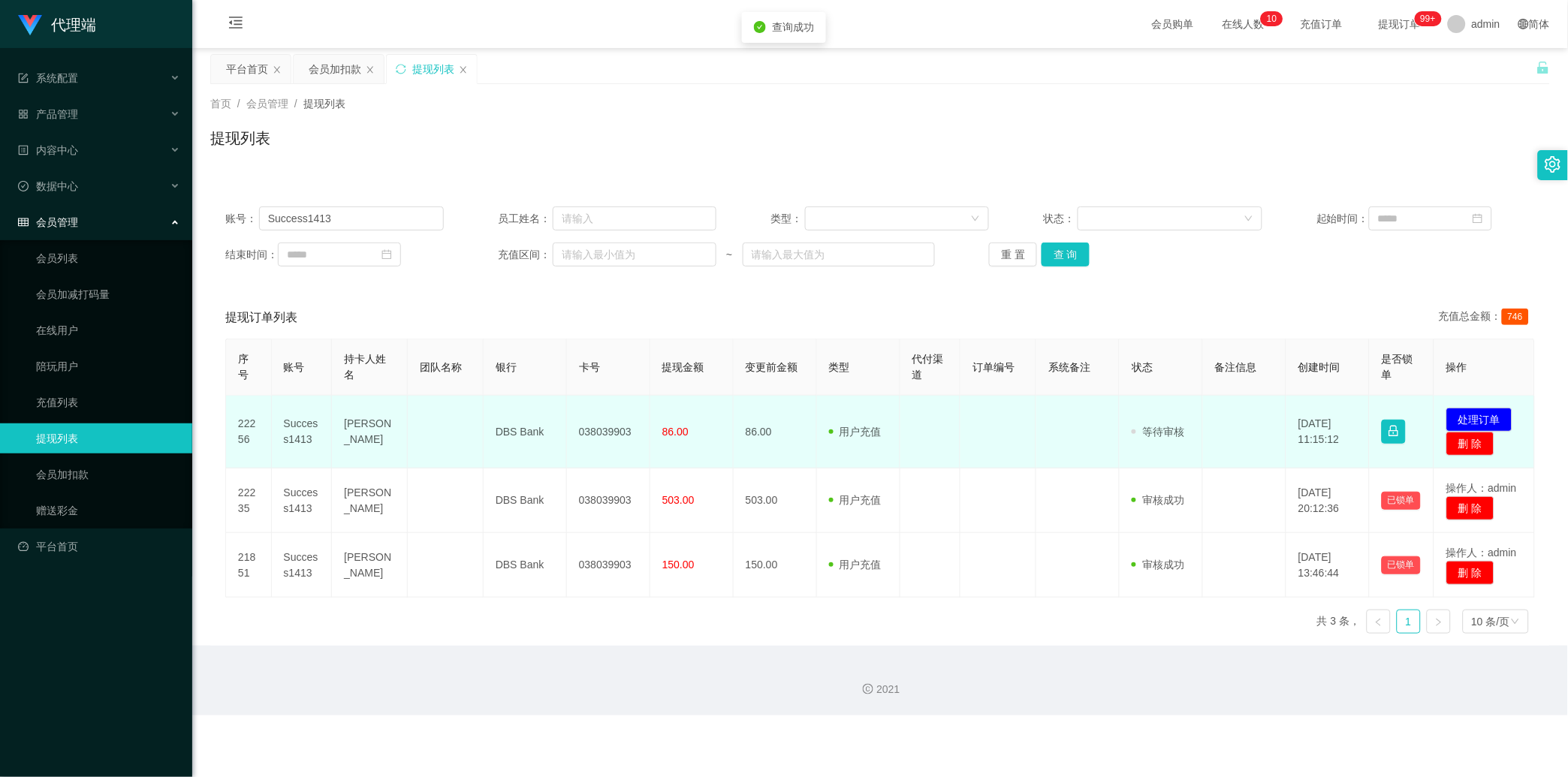
click at [504, 411] on td "038039903" at bounding box center [609, 432] width 83 height 73
copy td "038039903"
click at [504, 415] on button "处理订单" at bounding box center [1480, 419] width 66 height 24
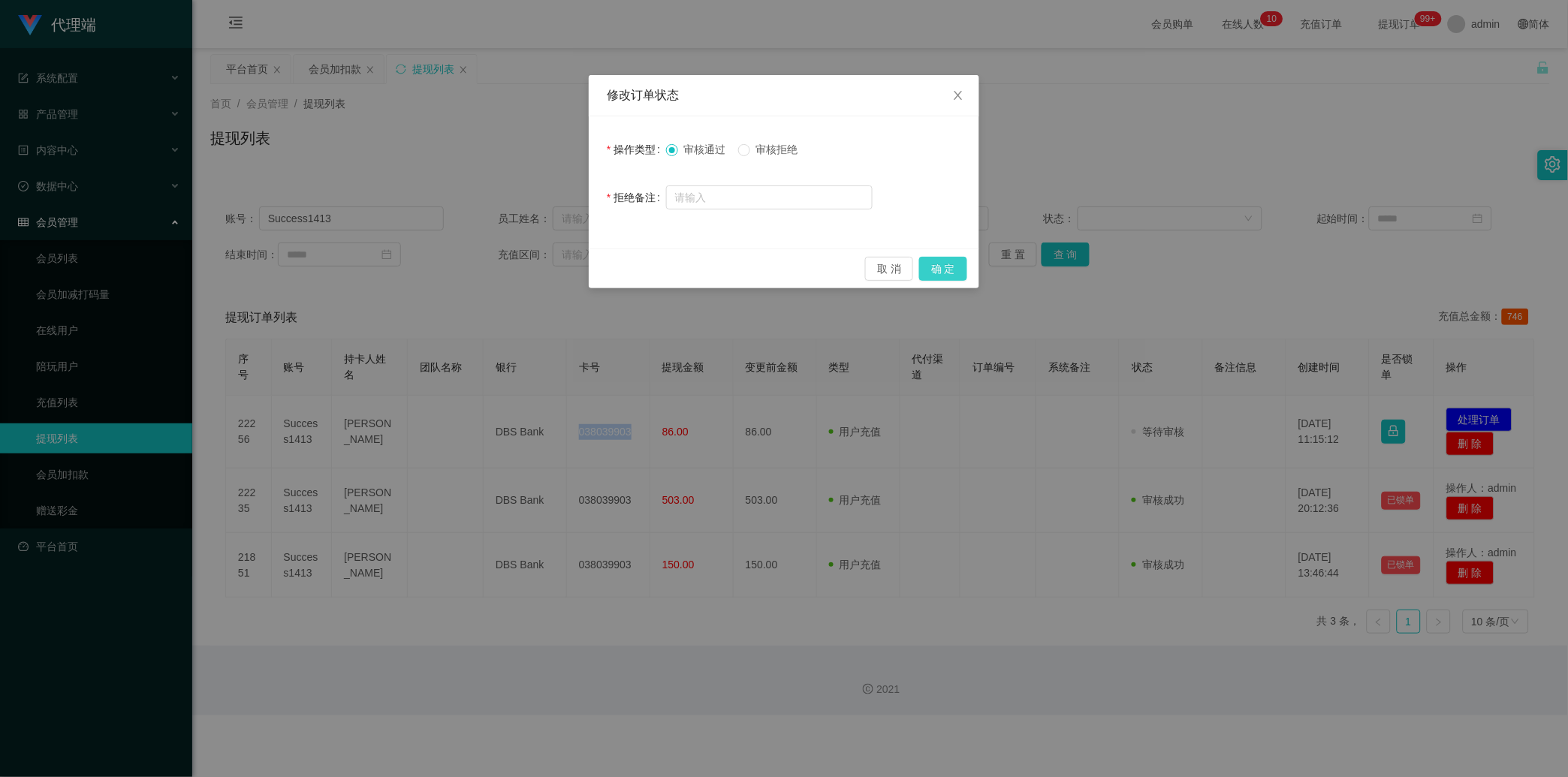
click at [504, 263] on button "确 定" at bounding box center [943, 268] width 48 height 24
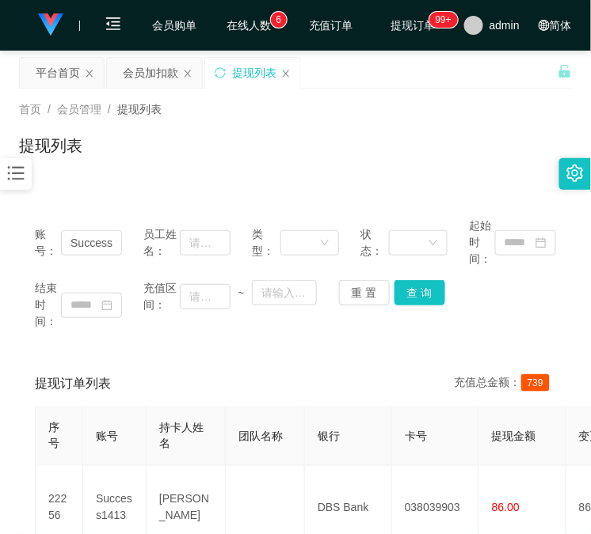
click at [143, 155] on div "提现列表" at bounding box center [295, 152] width 553 height 36
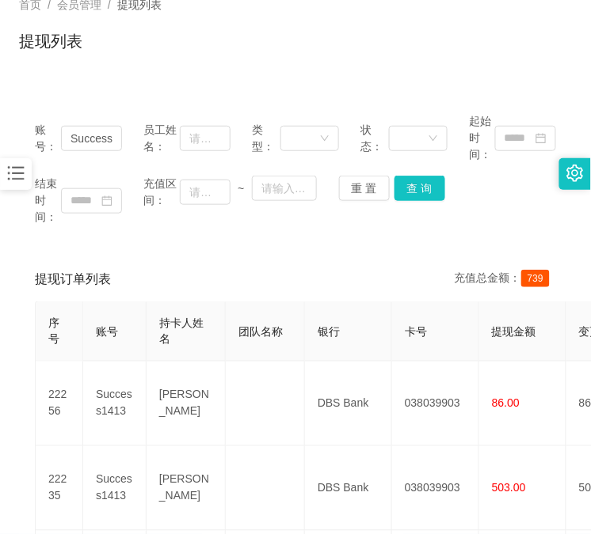
scroll to position [146, 0]
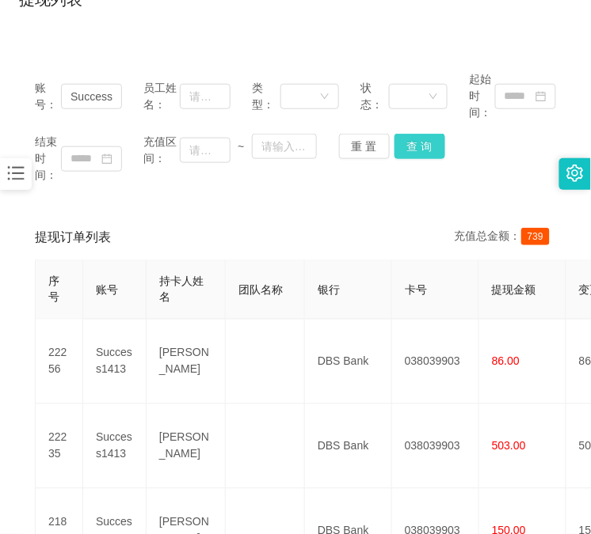
click at [438, 136] on button "查 询" at bounding box center [419, 146] width 51 height 25
